Goal: Task Accomplishment & Management: Manage account settings

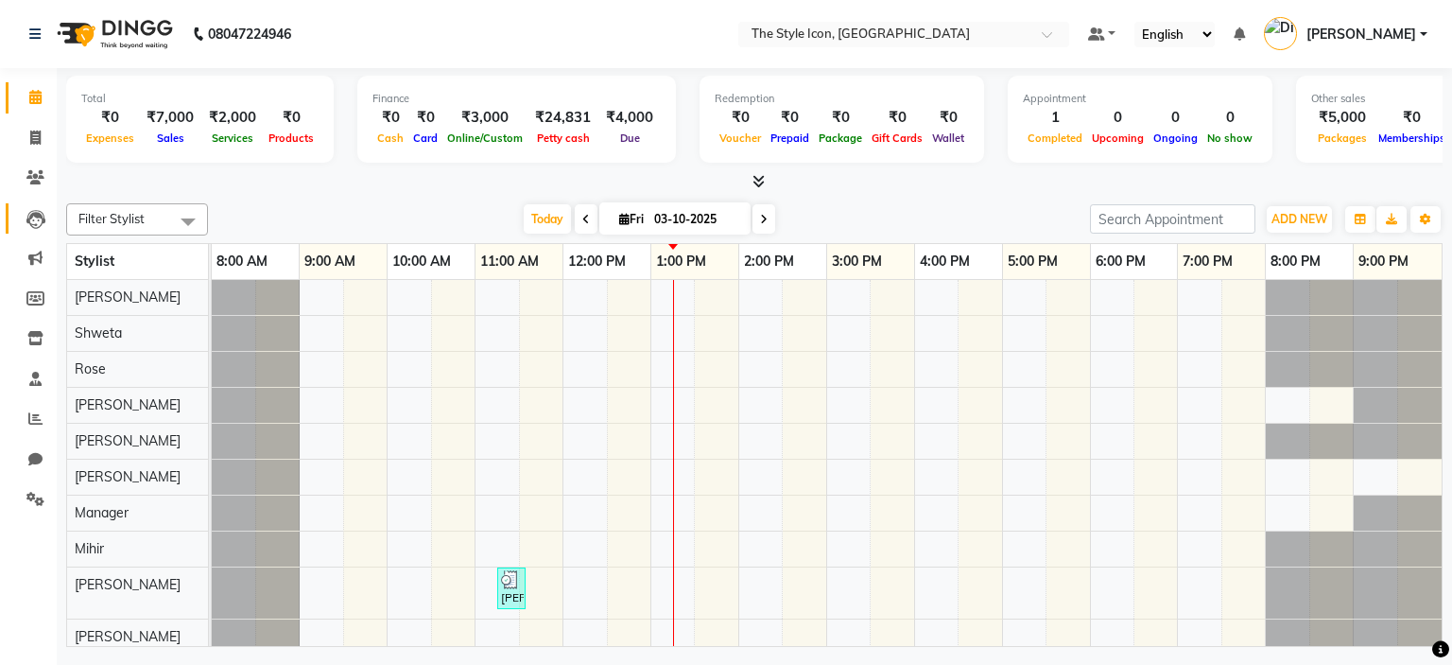
click at [29, 230] on link "Leads" at bounding box center [28, 218] width 45 height 31
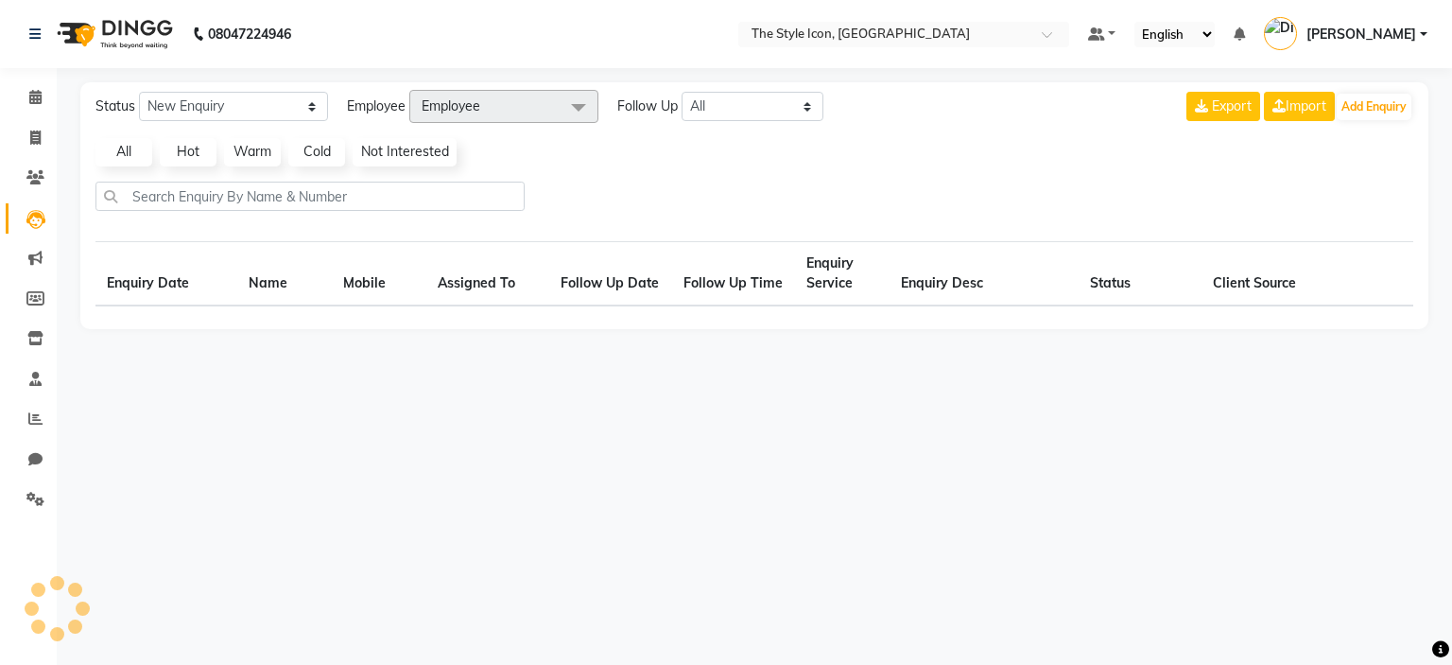
select select "10"
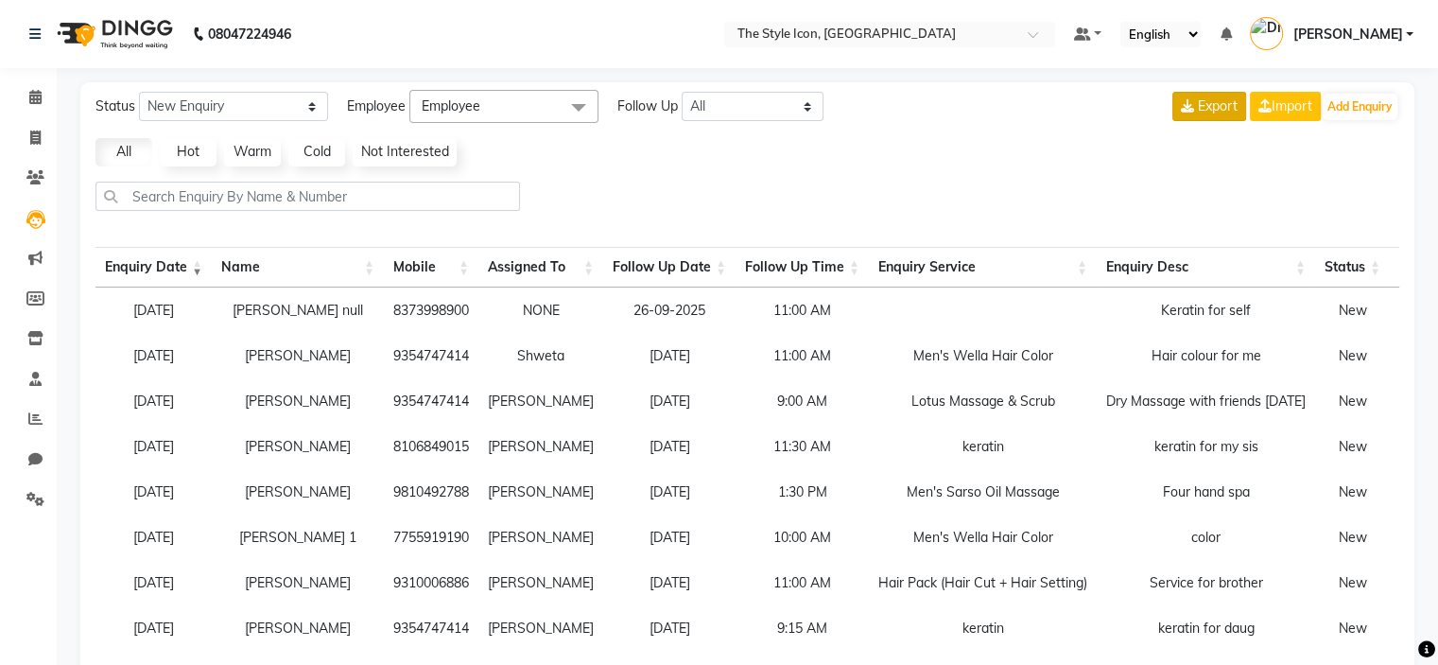
click at [1178, 95] on button "Export" at bounding box center [1209, 106] width 74 height 29
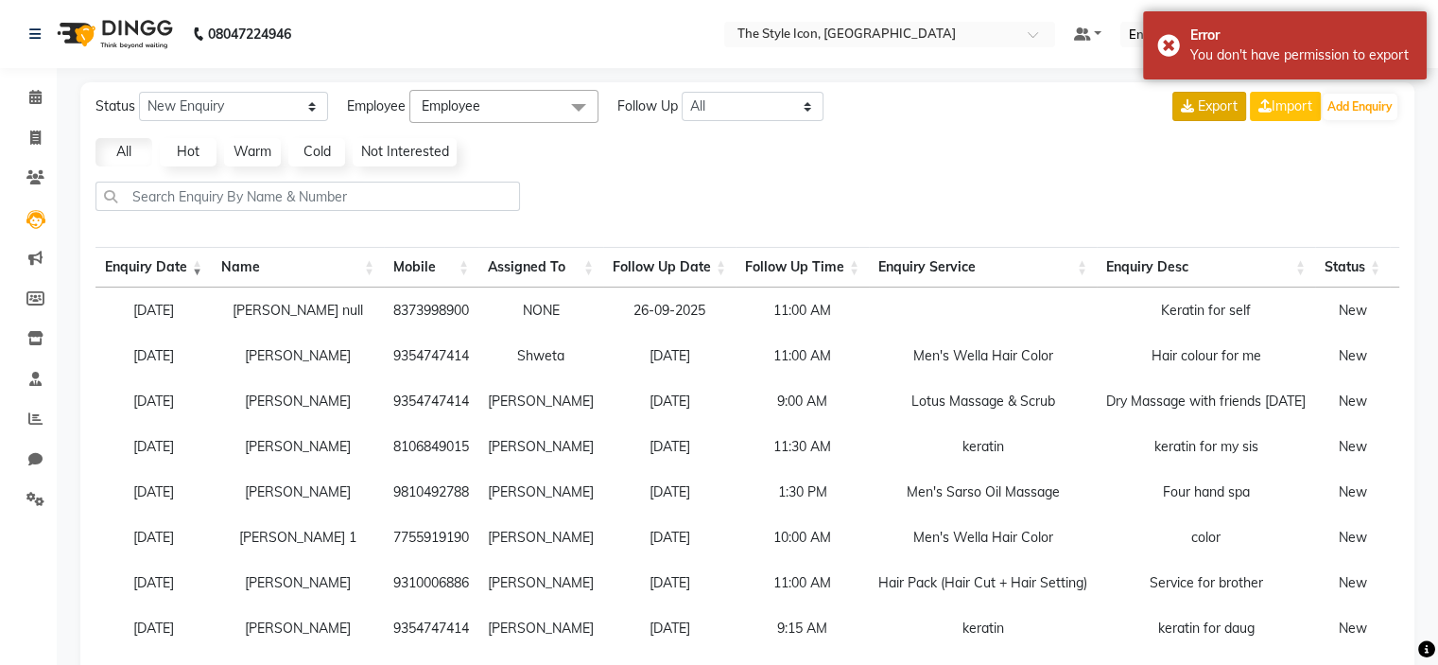
click at [1178, 95] on button "Export" at bounding box center [1209, 106] width 74 height 29
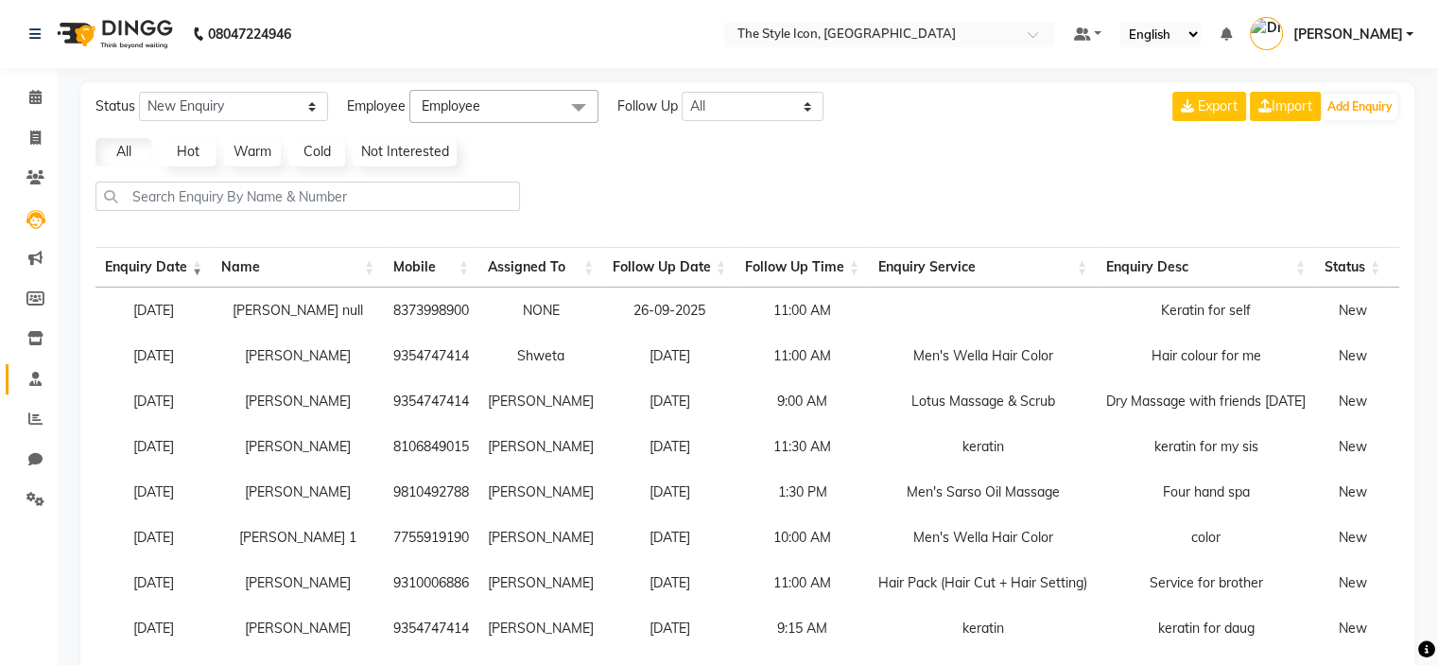
click at [38, 389] on span at bounding box center [35, 380] width 33 height 22
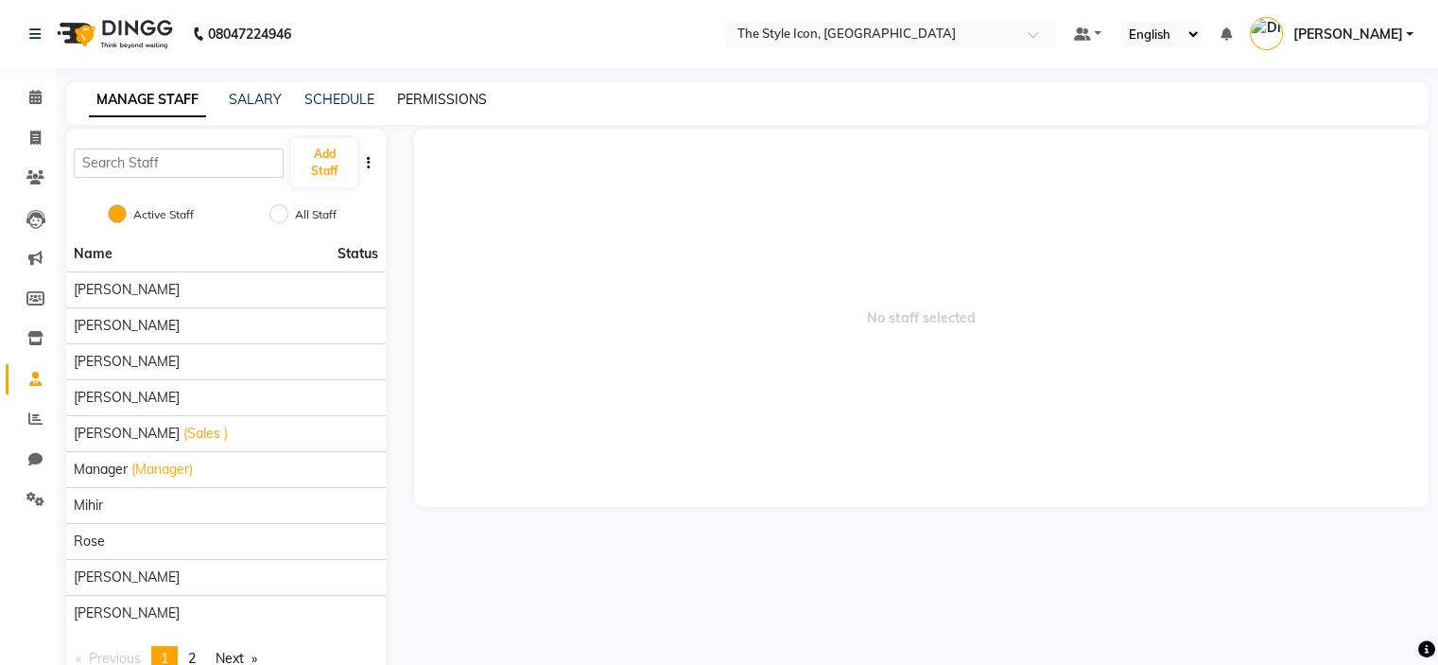
click at [423, 96] on link "PERMISSIONS" at bounding box center [442, 99] width 90 height 17
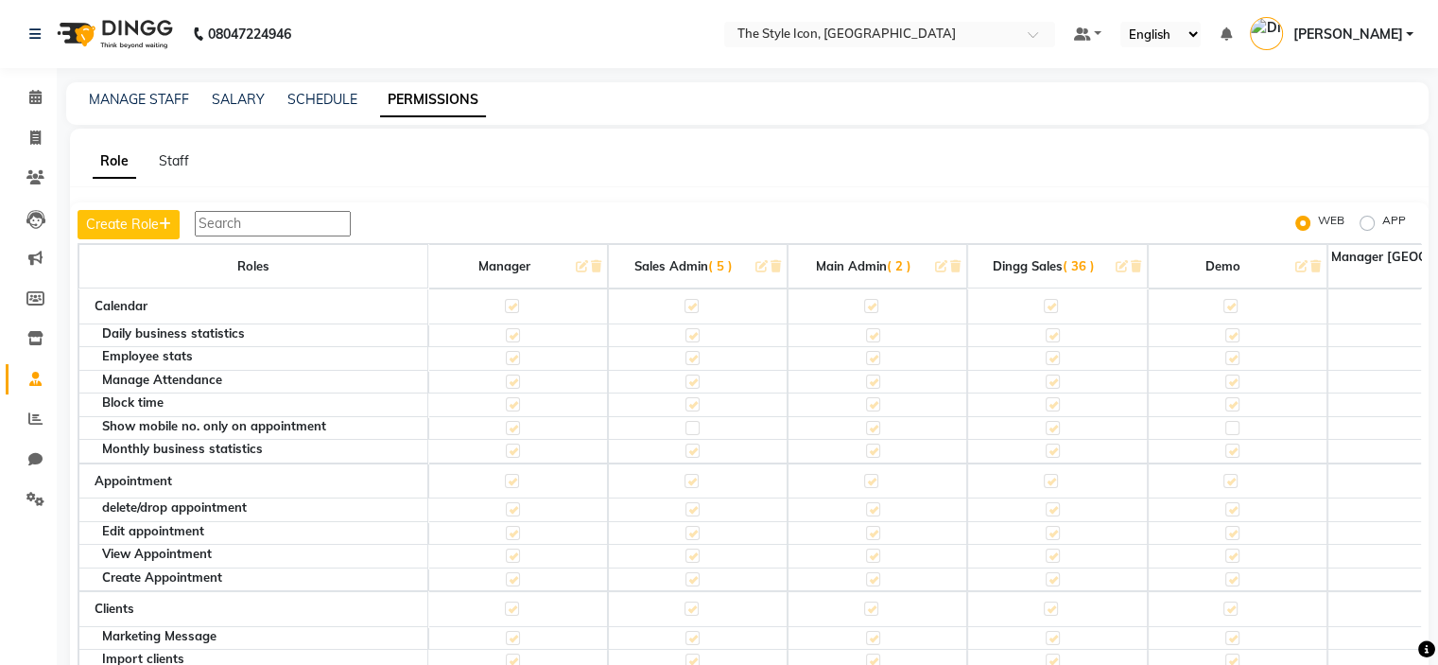
click at [1082, 260] on span "( 36 )" at bounding box center [1078, 265] width 32 height 15
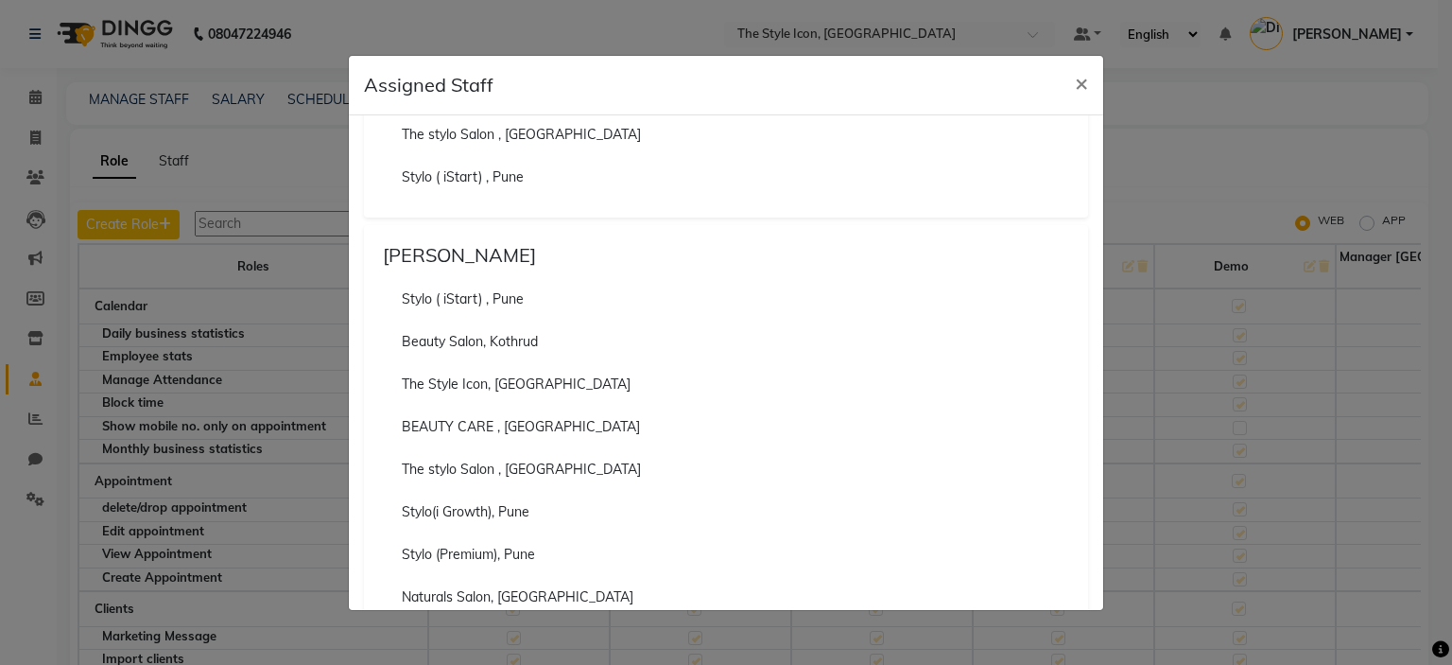
scroll to position [3463, 0]
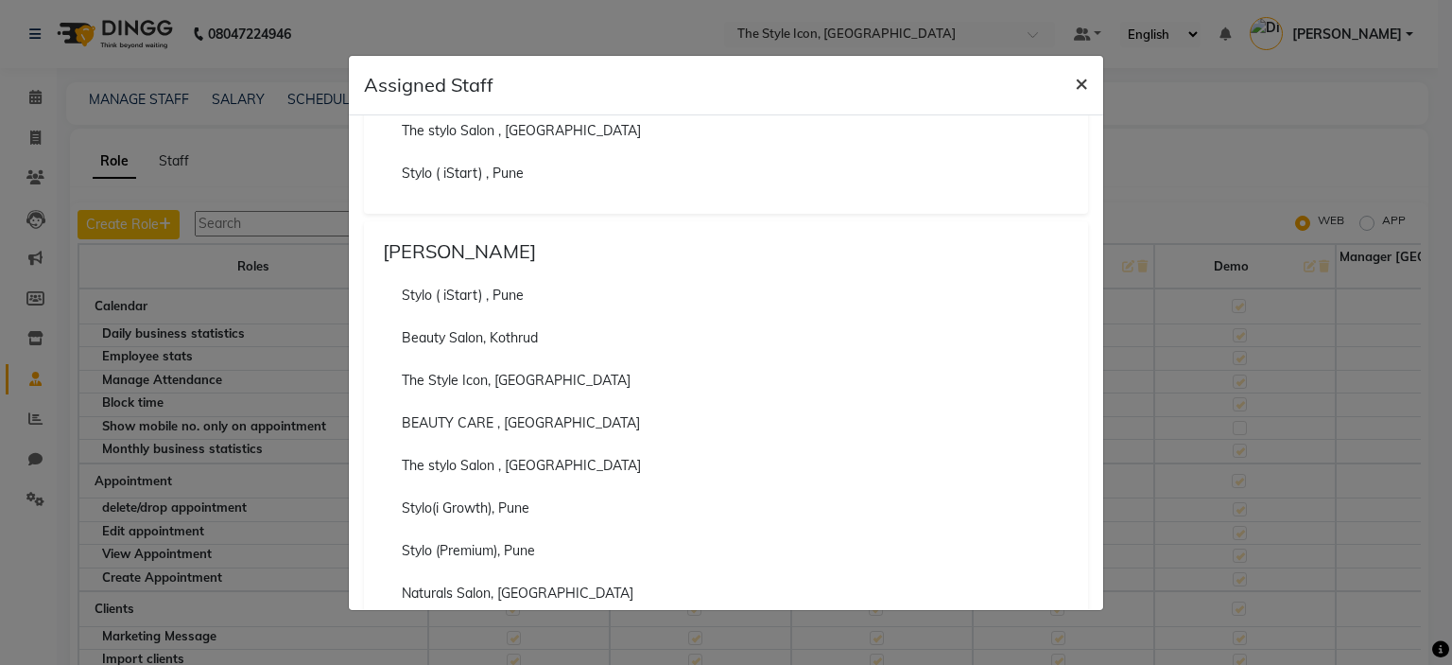
click at [1081, 78] on span "×" at bounding box center [1081, 82] width 13 height 28
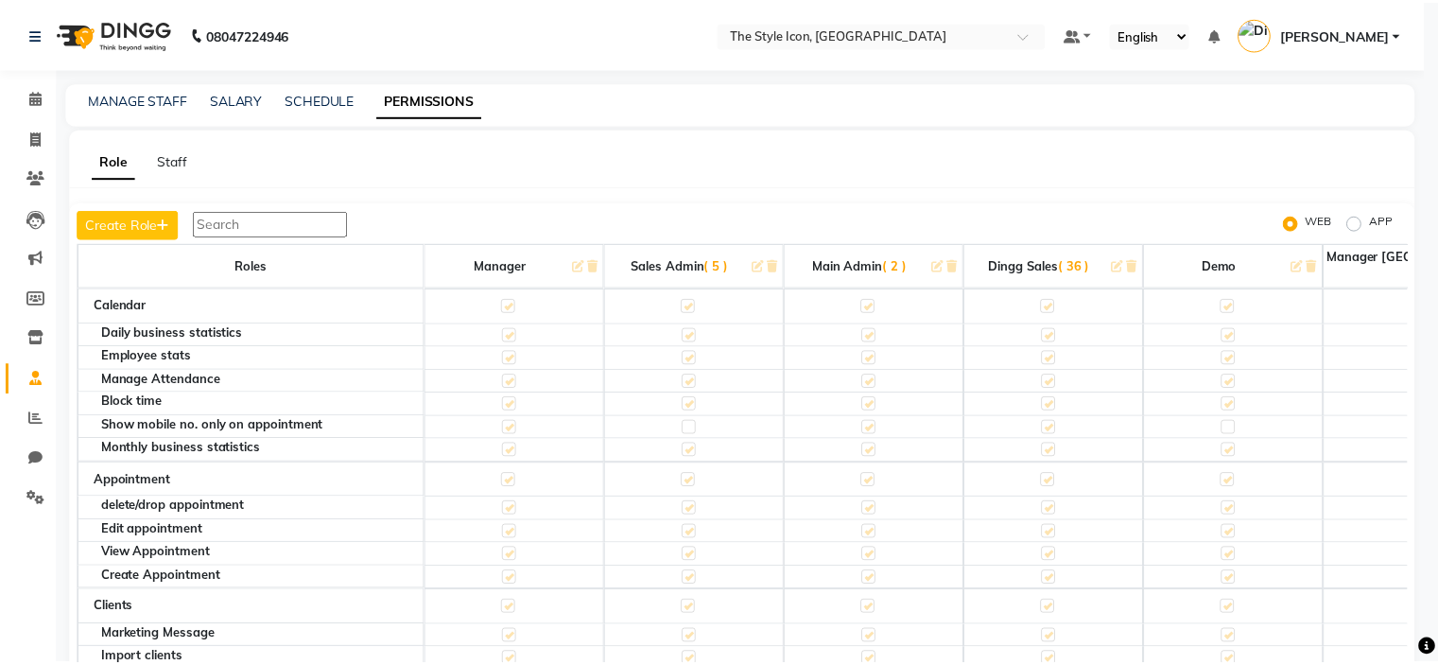
scroll to position [28, 0]
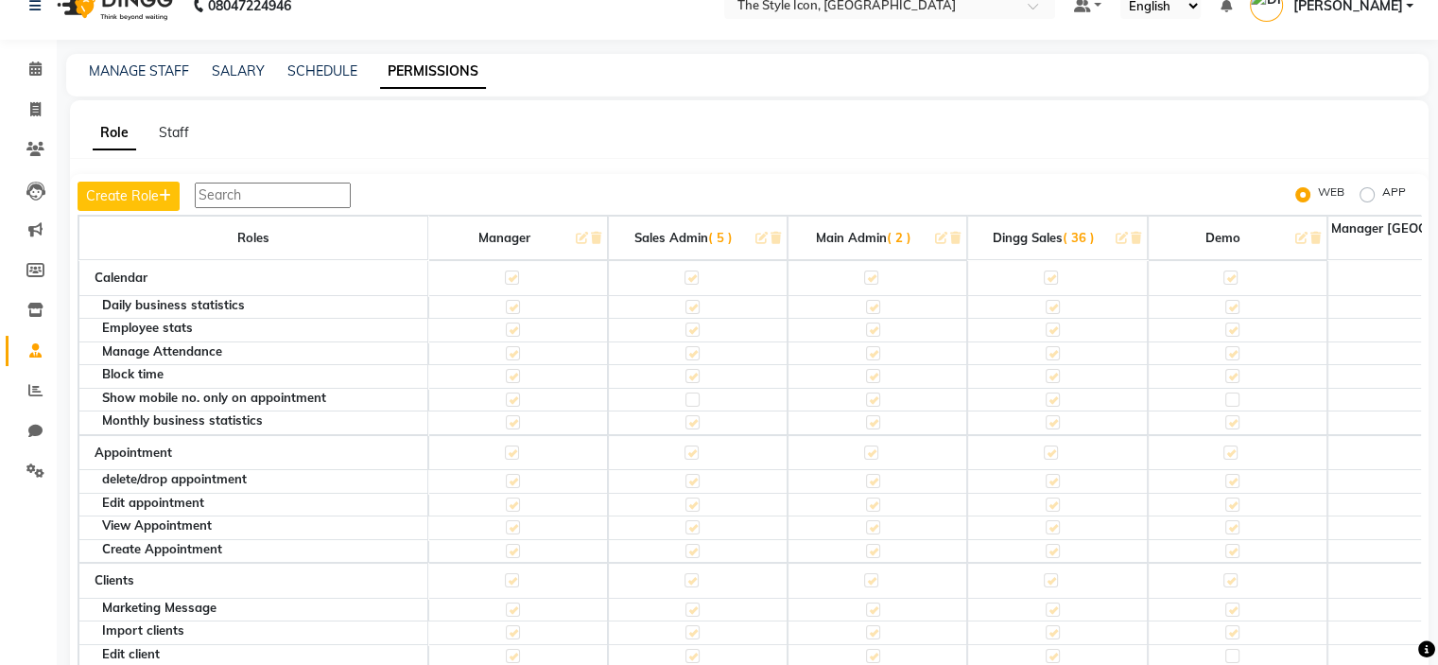
click at [333, 190] on input "text" at bounding box center [273, 195] width 156 height 26
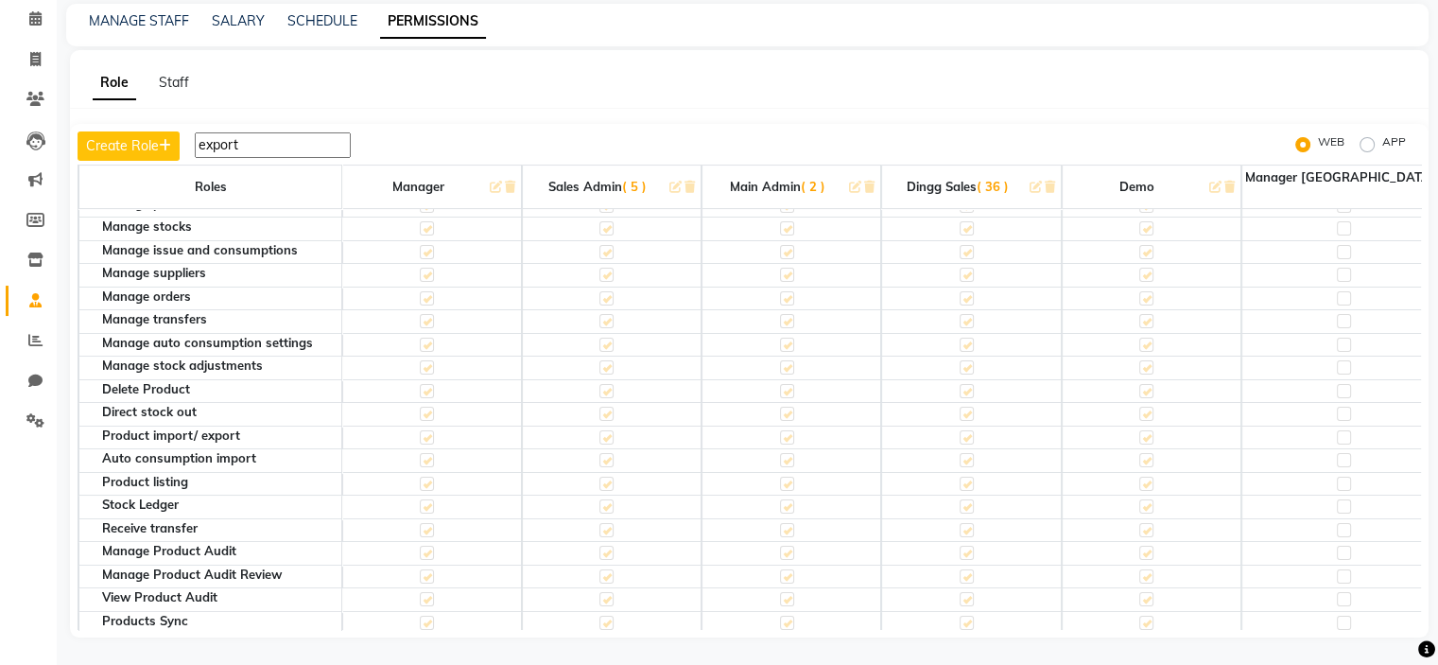
scroll to position [495, 0]
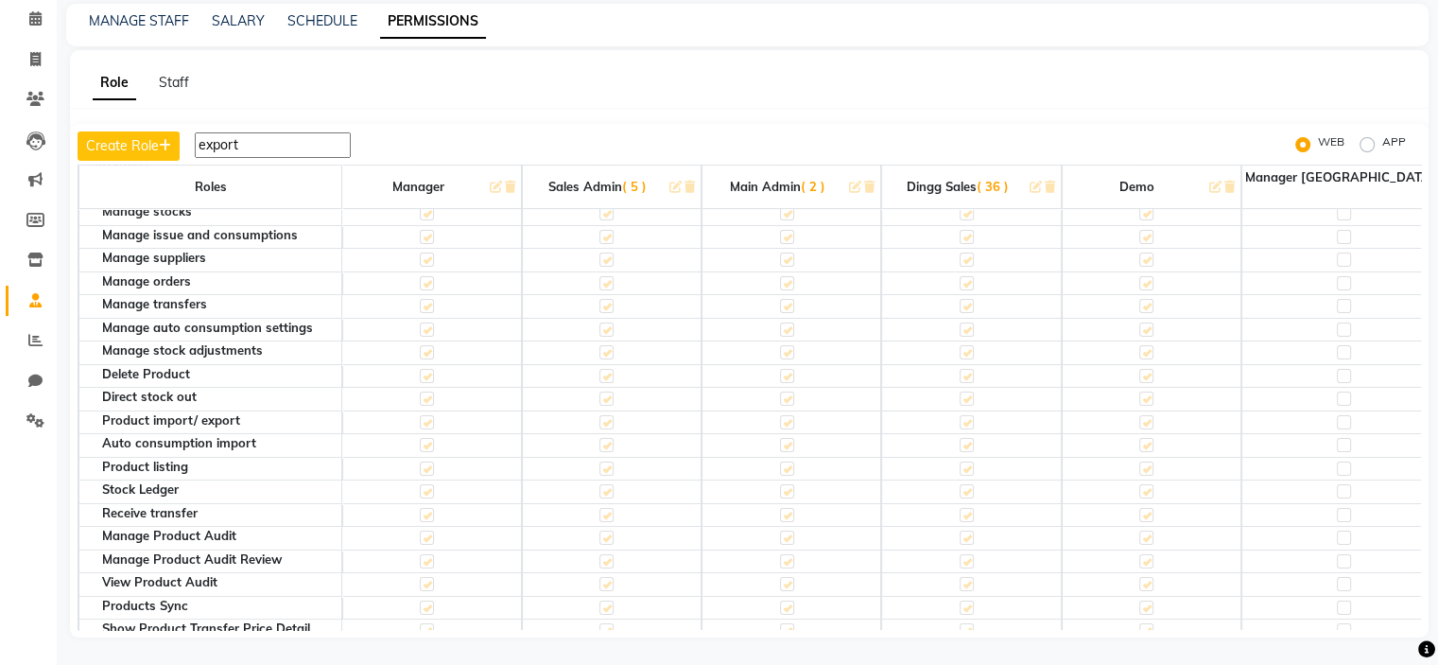
click at [254, 153] on input "export" at bounding box center [273, 145] width 156 height 26
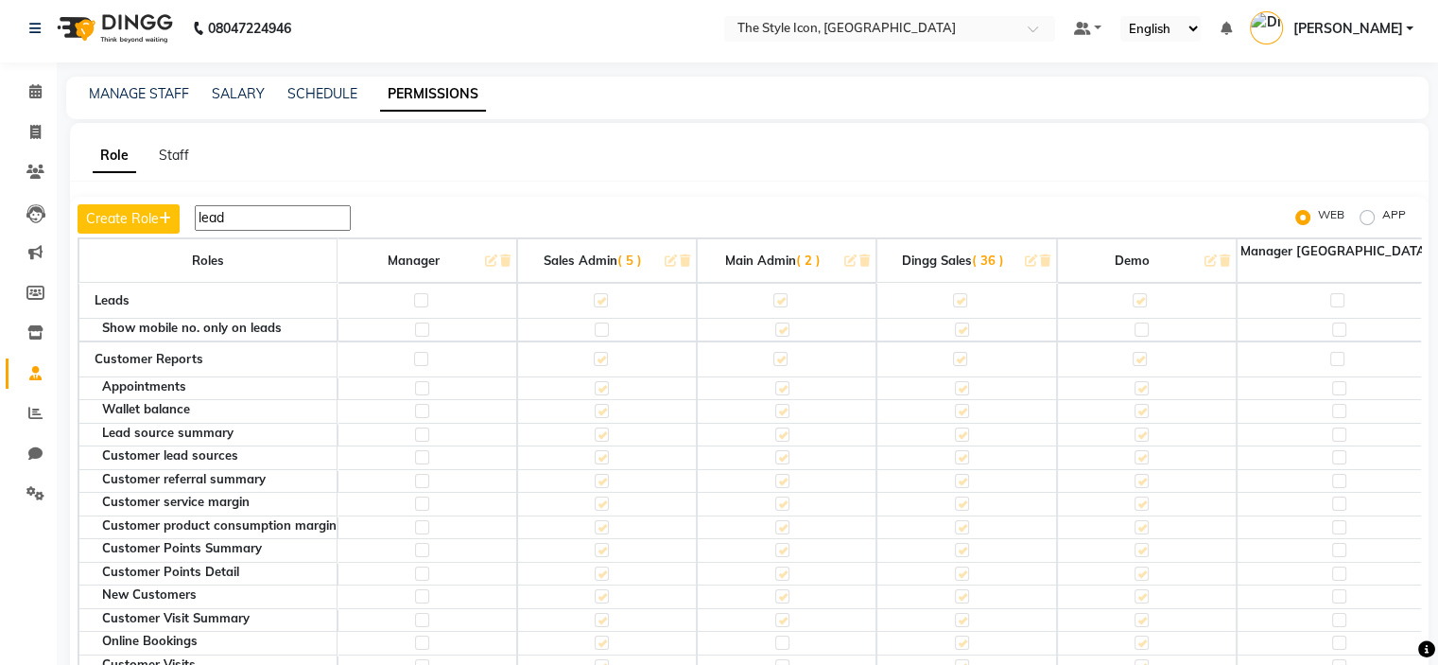
scroll to position [4, 0]
type input "lead"
click at [1122, 169] on div "Role Staff Create Role lead WEB APP Roles Manager Sales Admin ( 5 ) Main Admin …" at bounding box center [749, 418] width 1359 height 587
click at [1085, 379] on td at bounding box center [1147, 391] width 180 height 24
click at [32, 181] on span at bounding box center [35, 175] width 33 height 22
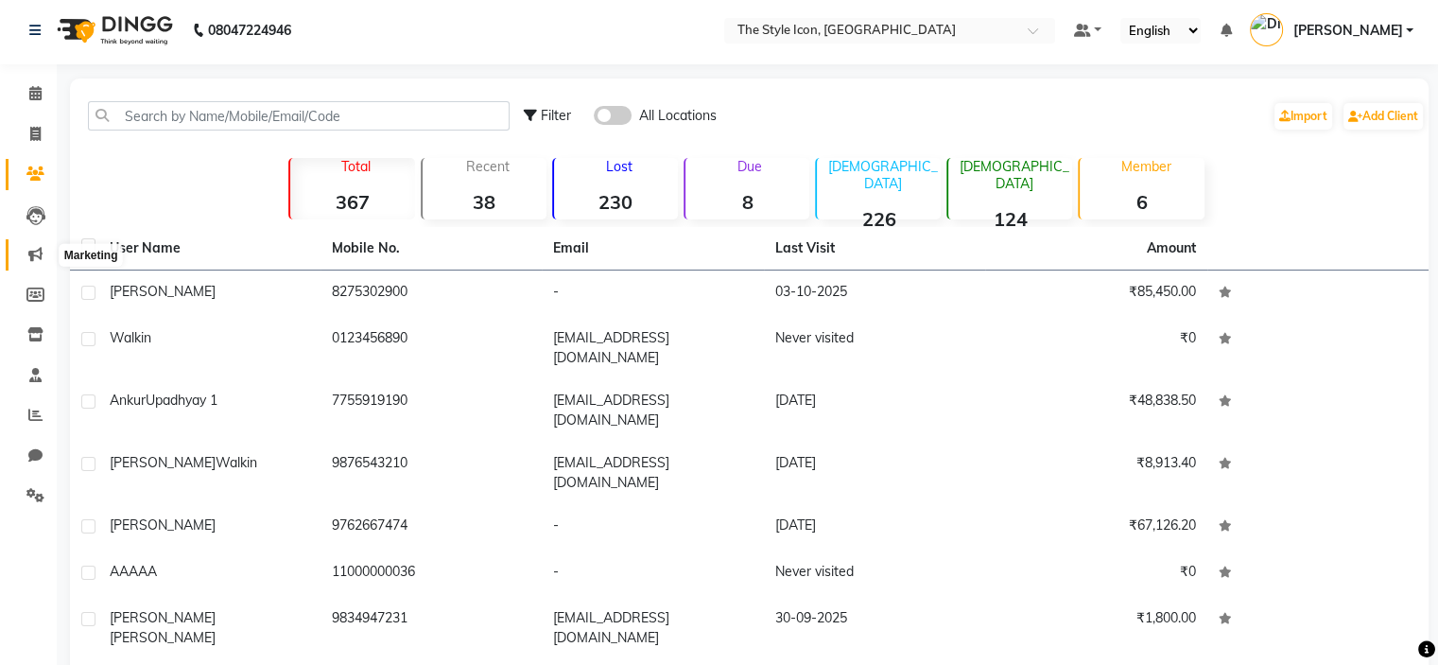
click at [47, 245] on span at bounding box center [35, 255] width 33 height 22
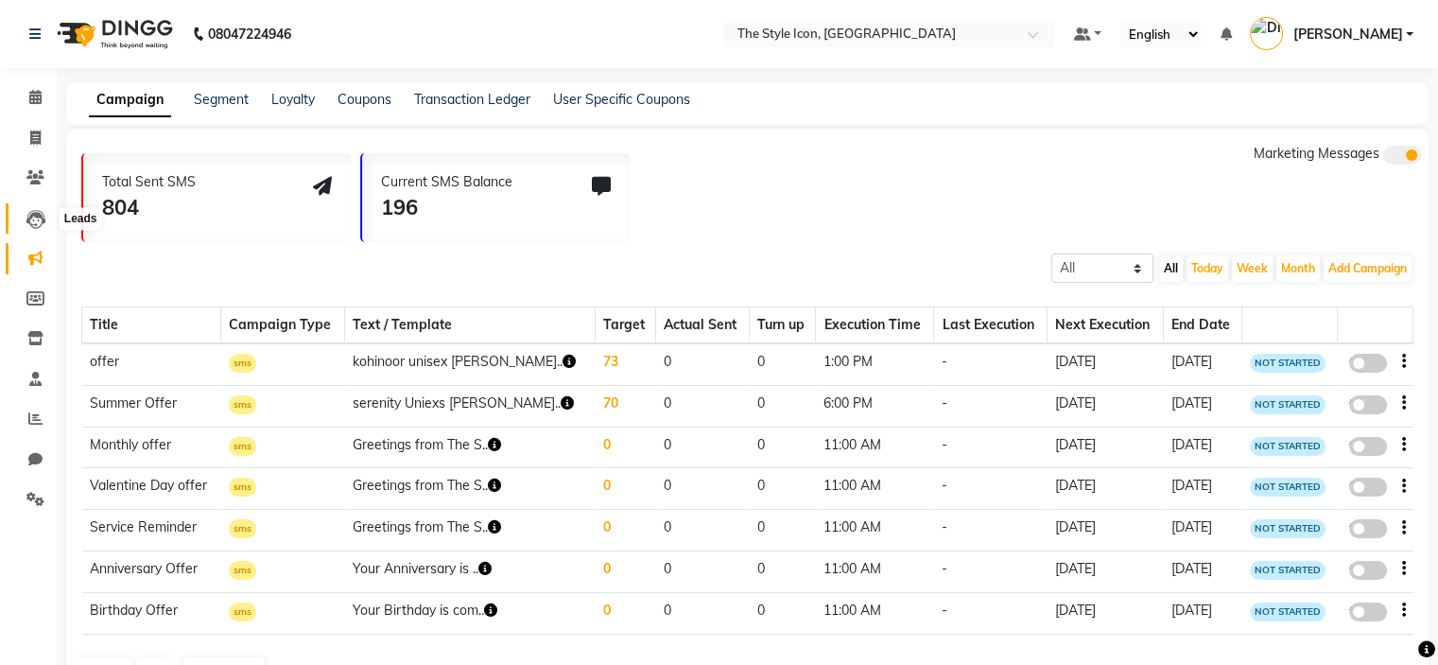
click at [36, 225] on icon at bounding box center [35, 219] width 19 height 19
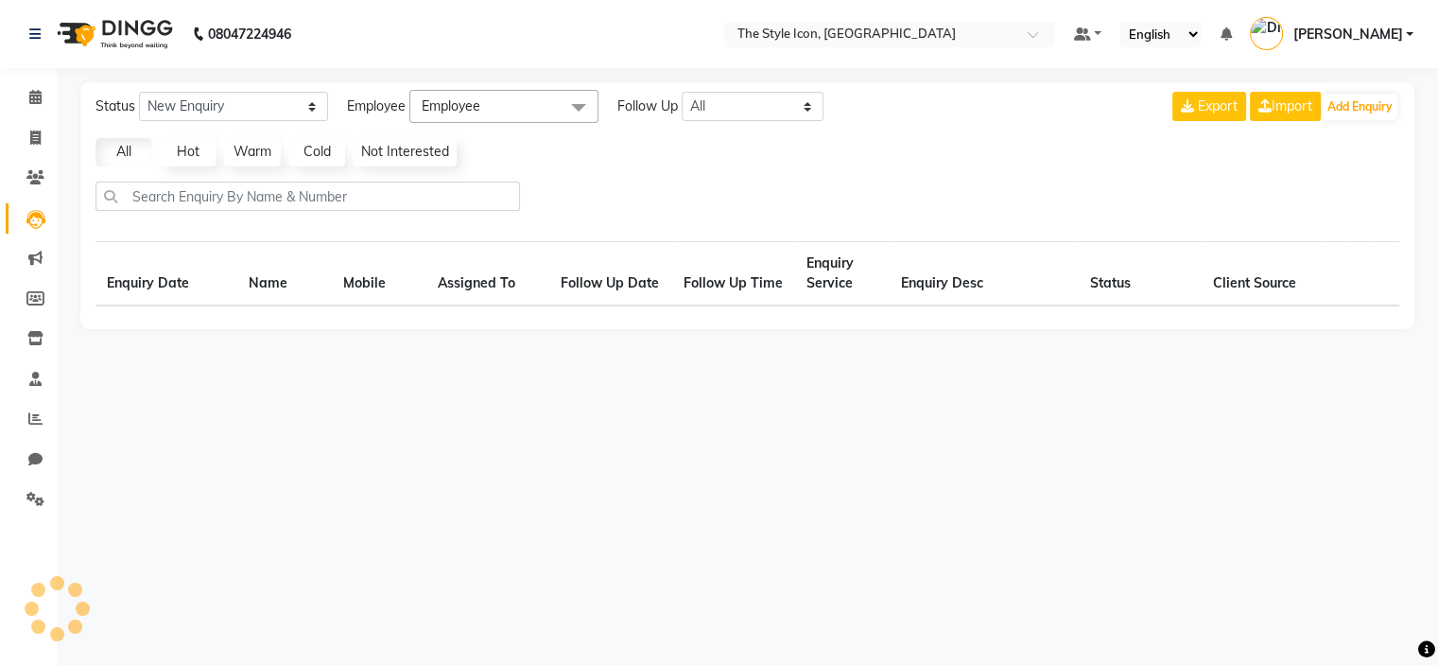
select select "10"
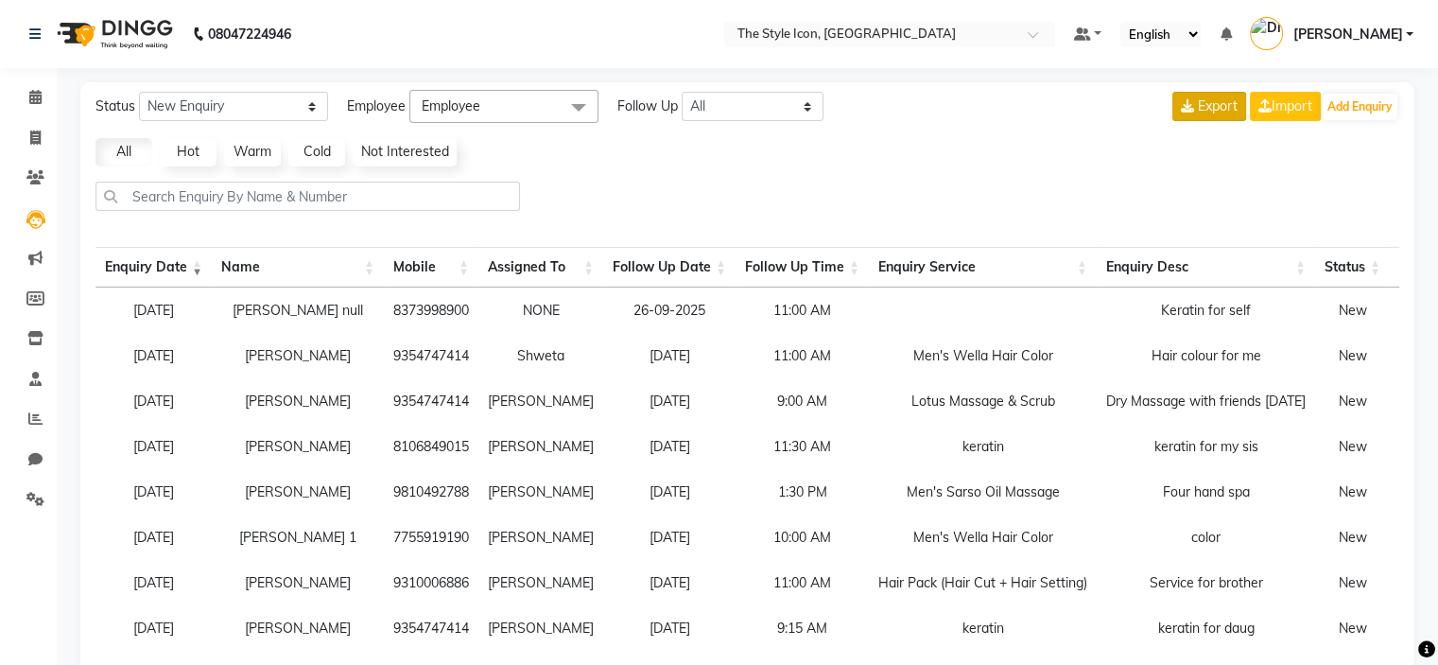
click at [1224, 109] on span "Export" at bounding box center [1218, 105] width 40 height 17
click at [1179, 188] on div at bounding box center [747, 204] width 1319 height 44
click at [1204, 104] on span "Export" at bounding box center [1218, 105] width 40 height 17
click at [1185, 94] on button "Export" at bounding box center [1209, 106] width 74 height 29
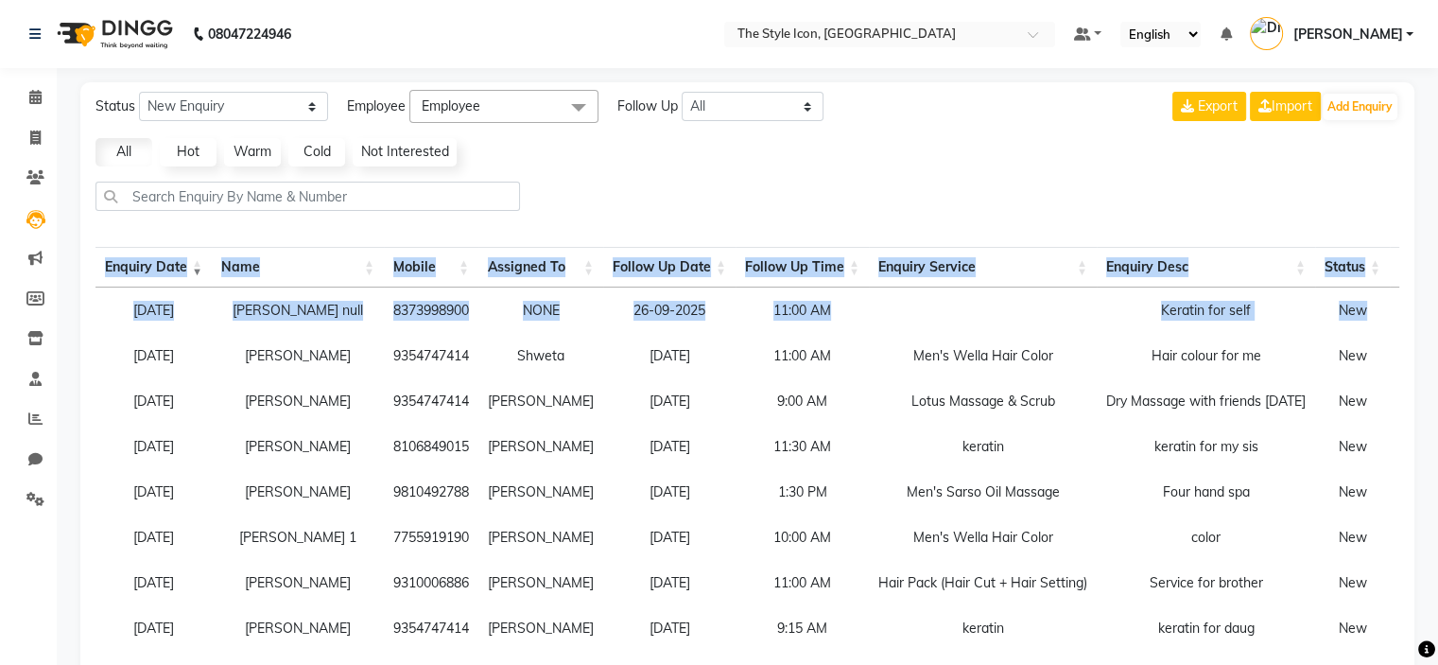
scroll to position [0, 193]
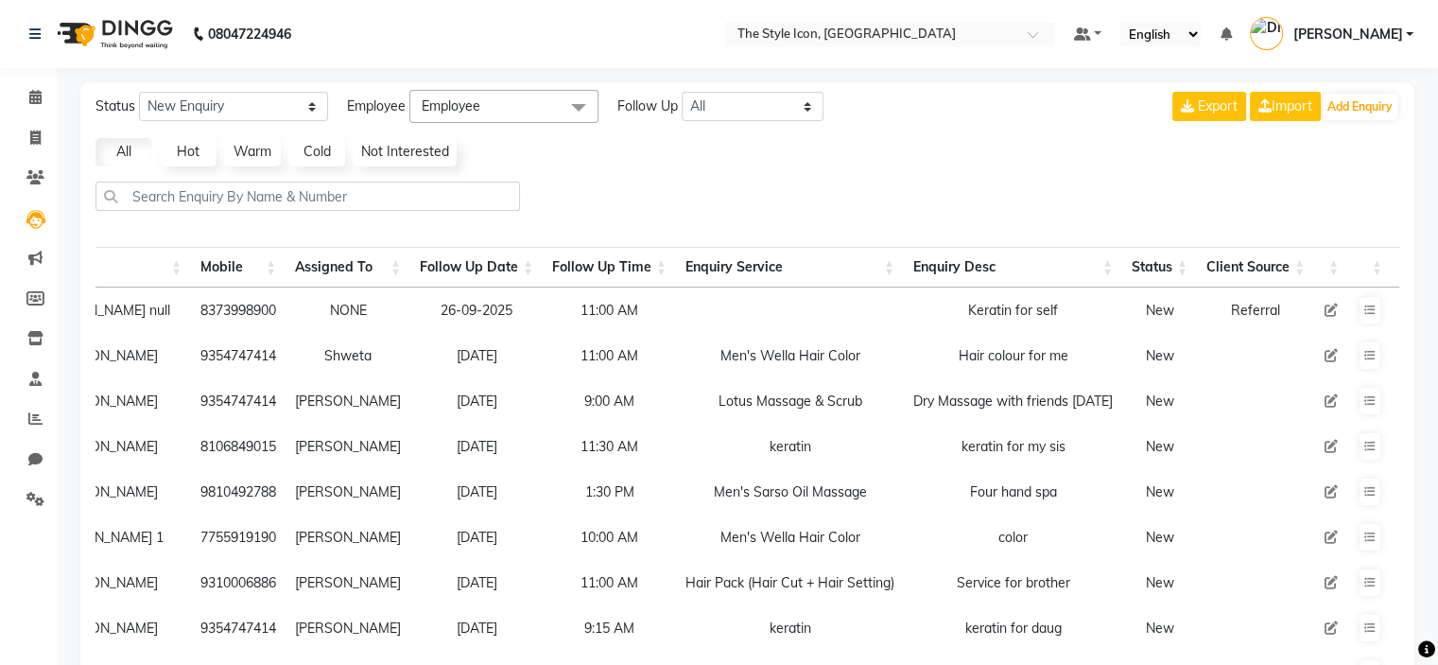
drag, startPoint x: 87, startPoint y: 273, endPoint x: 1451, endPoint y: 294, distance: 1364.4
click at [1438, 294] on html "08047224946 Select Location × The Style Icon, South Delhi Default Panel My Pane…" at bounding box center [719, 332] width 1438 height 665
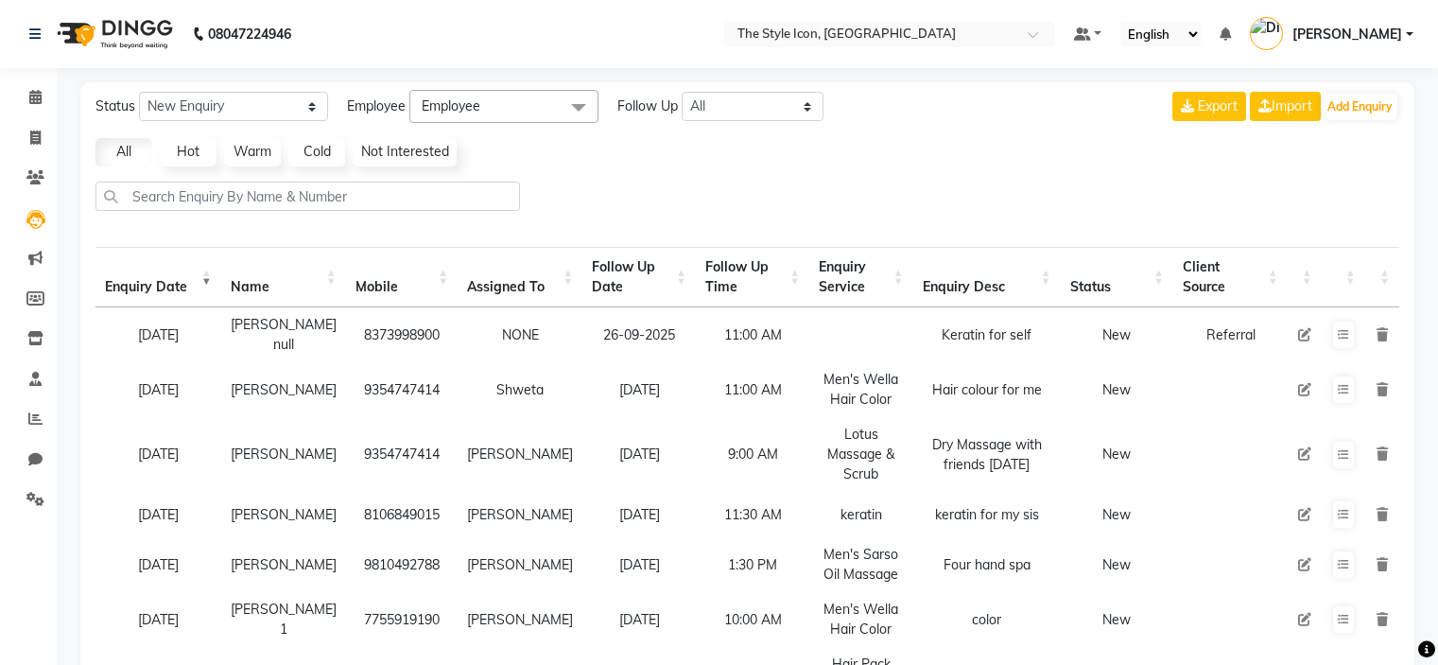
select select "10"
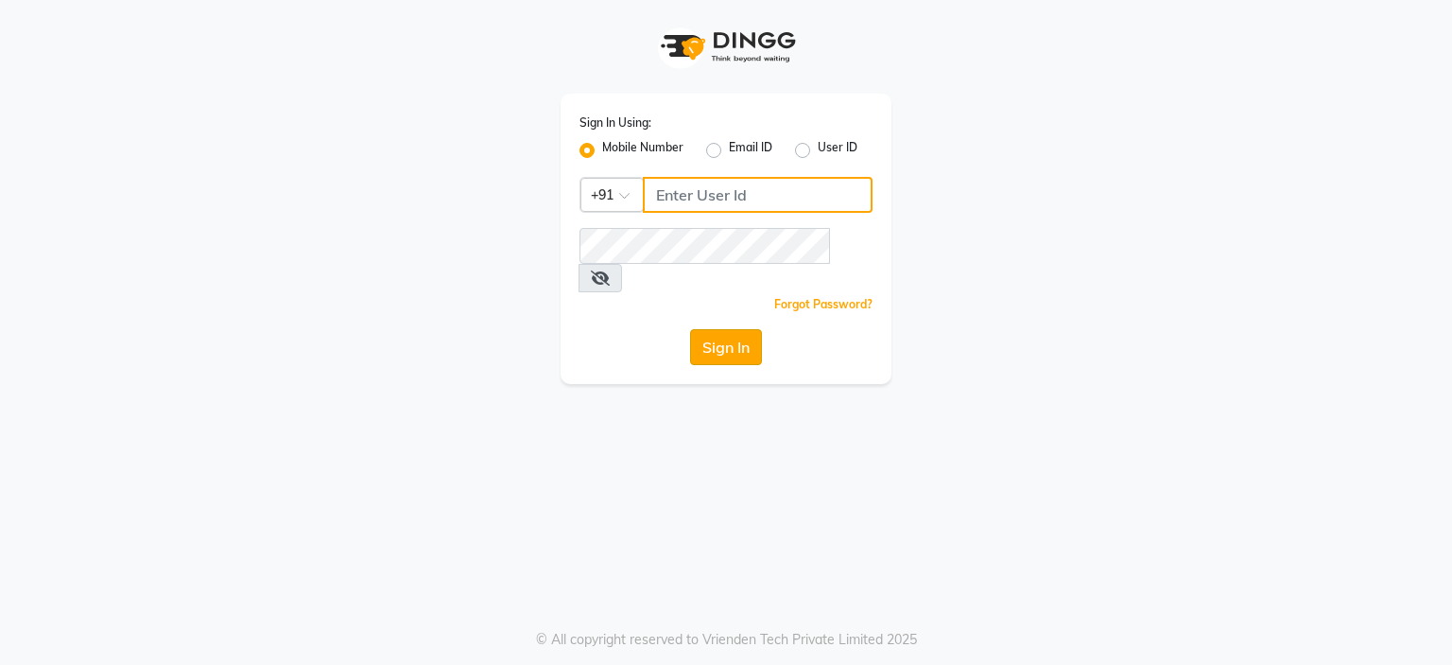
type input "8275302900"
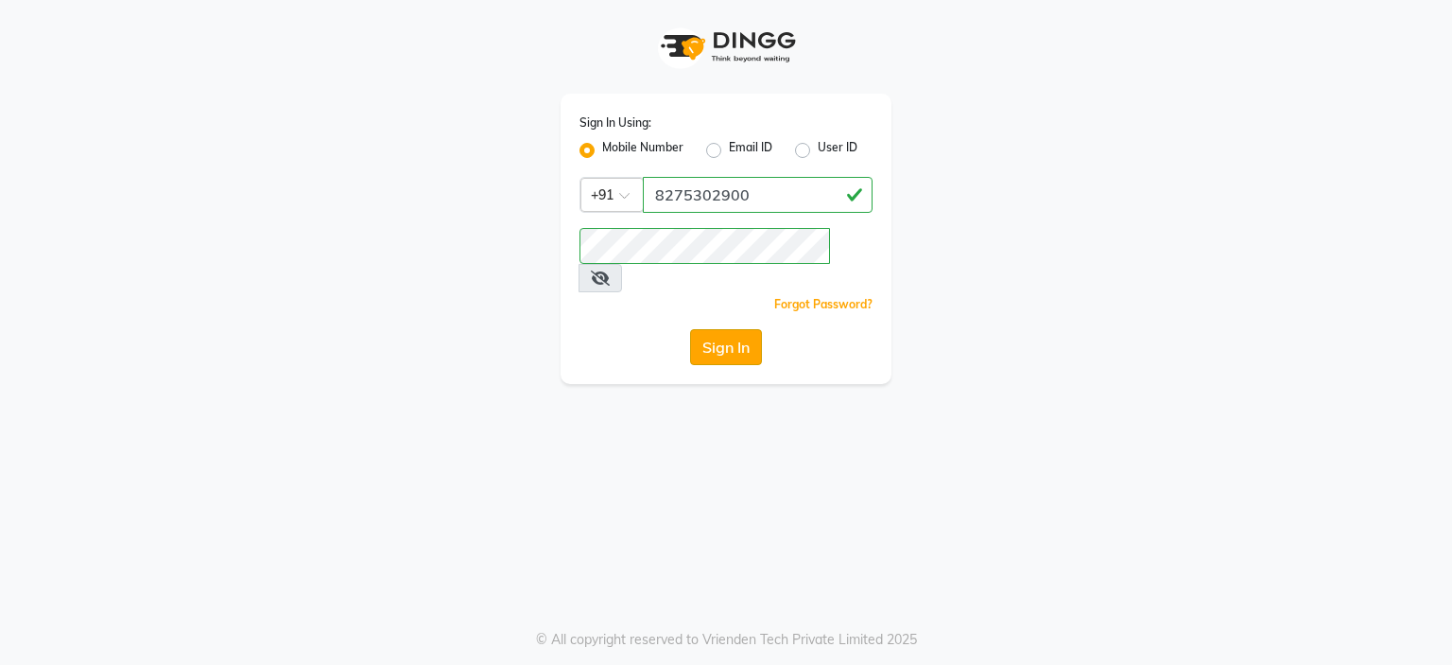
click at [724, 329] on button "Sign In" at bounding box center [726, 347] width 72 height 36
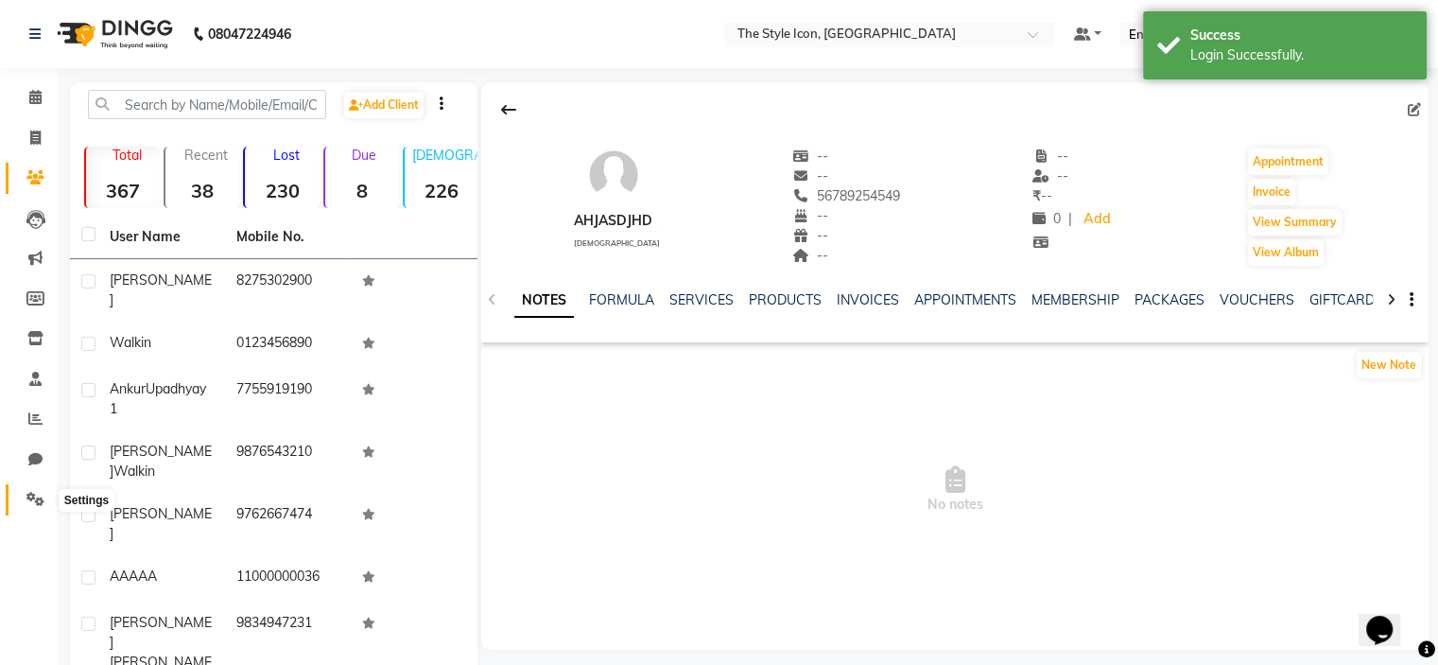
click at [26, 494] on icon at bounding box center [35, 499] width 18 height 14
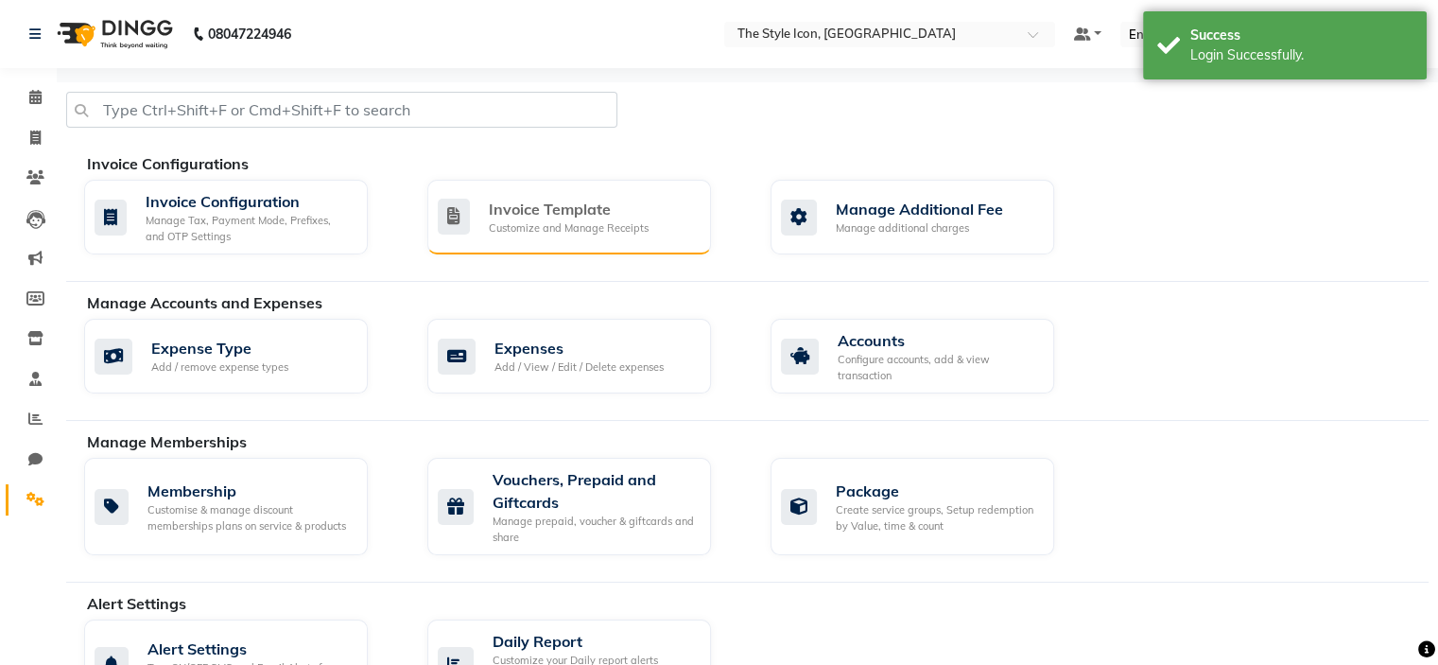
click at [505, 210] on div "Invoice Template" at bounding box center [569, 209] width 160 height 23
select select "A4"
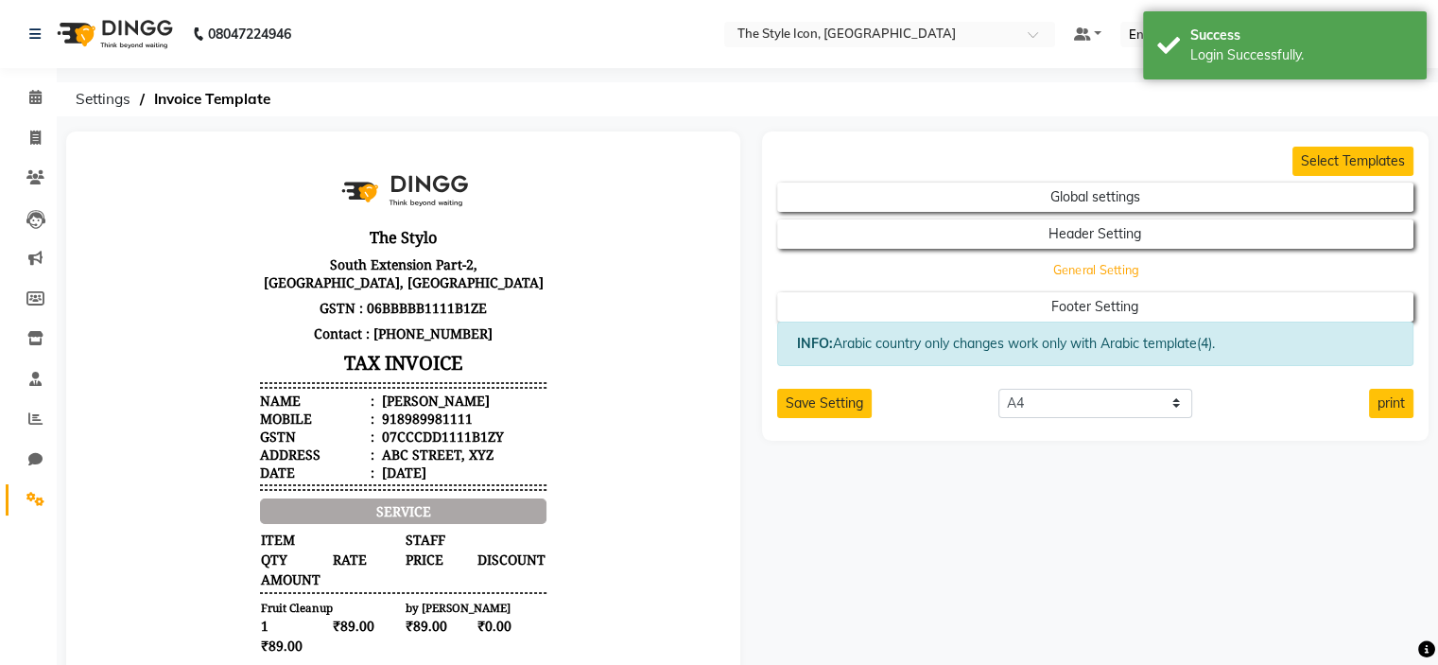
click at [1019, 268] on button "General Setting" at bounding box center [1094, 270] width 573 height 26
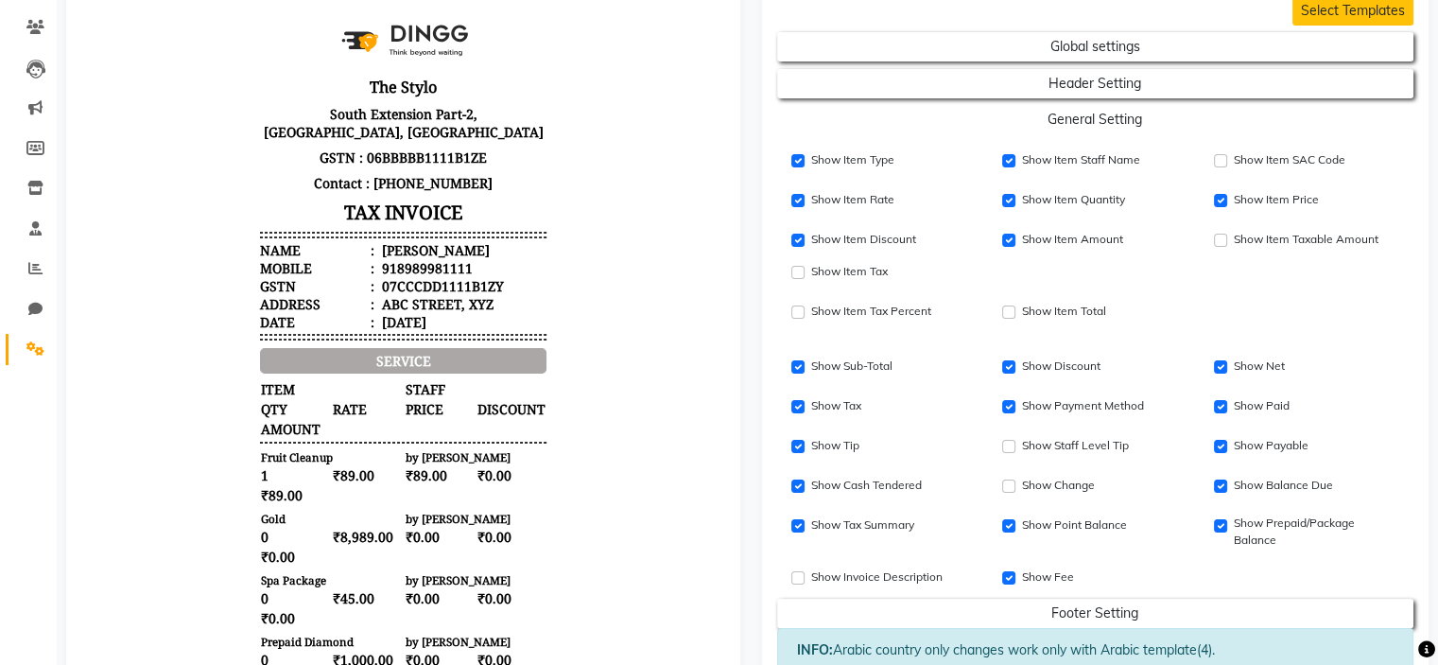
scroll to position [151, 0]
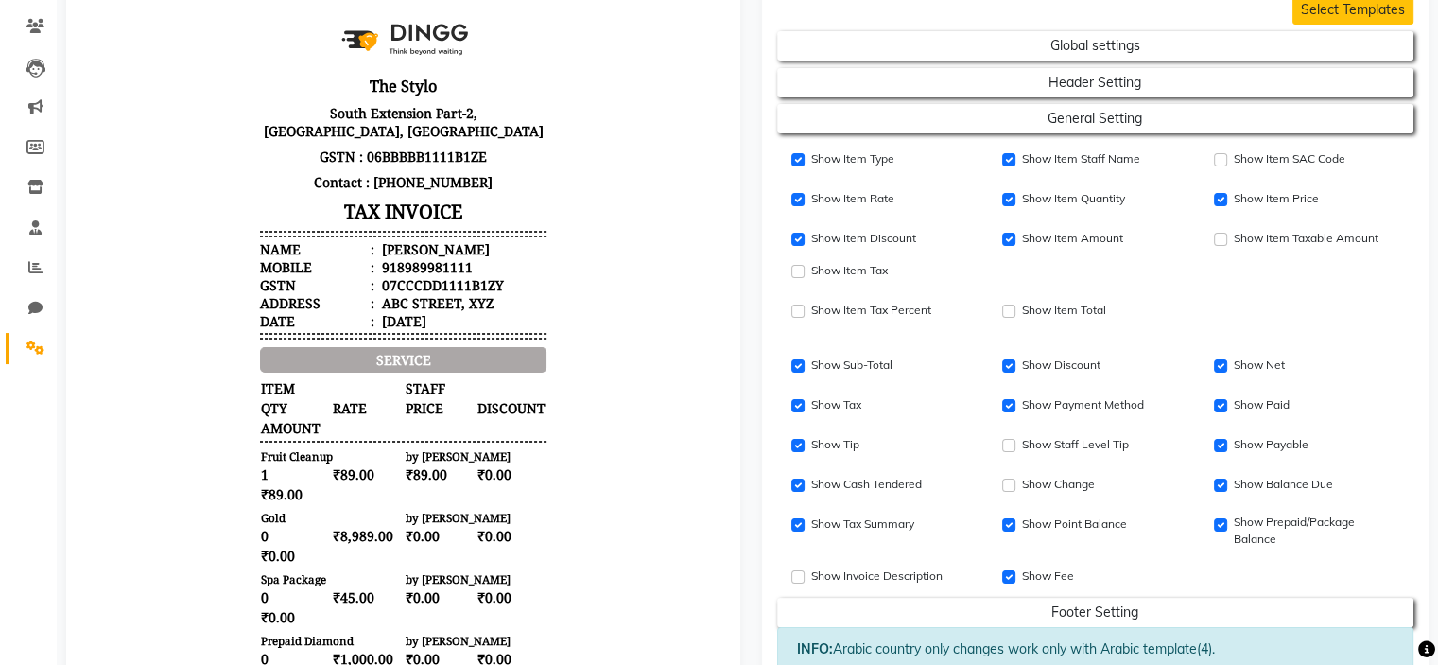
drag, startPoint x: 1020, startPoint y: 407, endPoint x: 1145, endPoint y: 400, distance: 125.0
click at [1145, 400] on div "Show Payment Method" at bounding box center [1094, 405] width 183 height 23
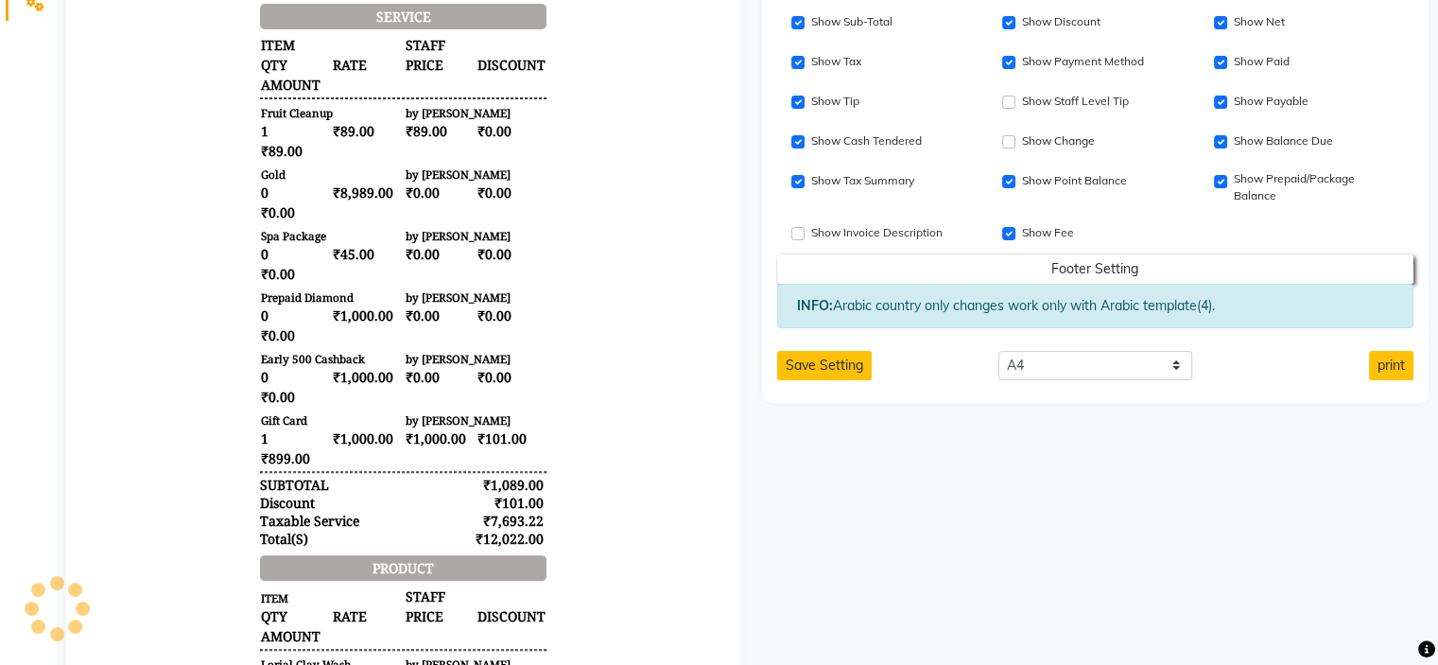
scroll to position [495, 0]
